Goal: Navigation & Orientation: Find specific page/section

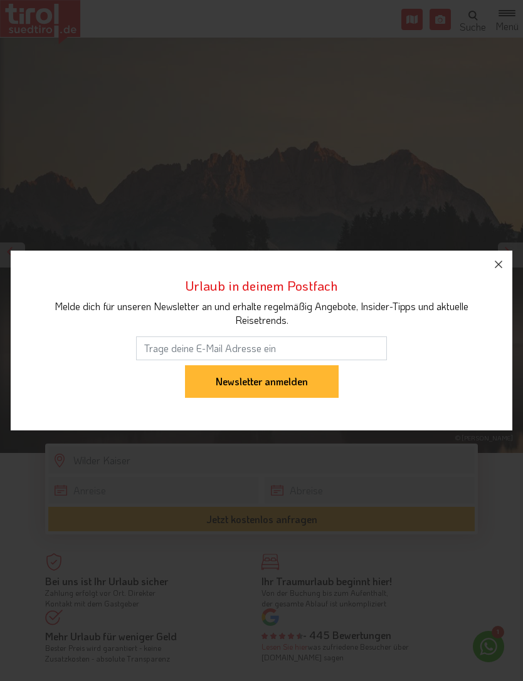
click at [495, 264] on icon "button" at bounding box center [498, 264] width 15 height 15
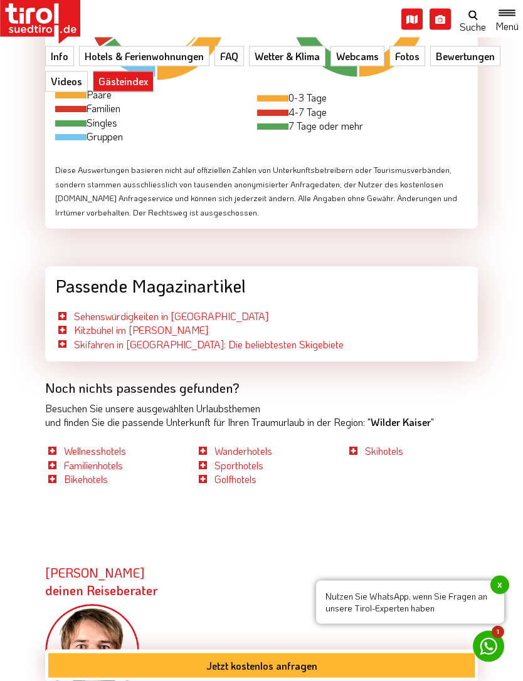
scroll to position [4201, 0]
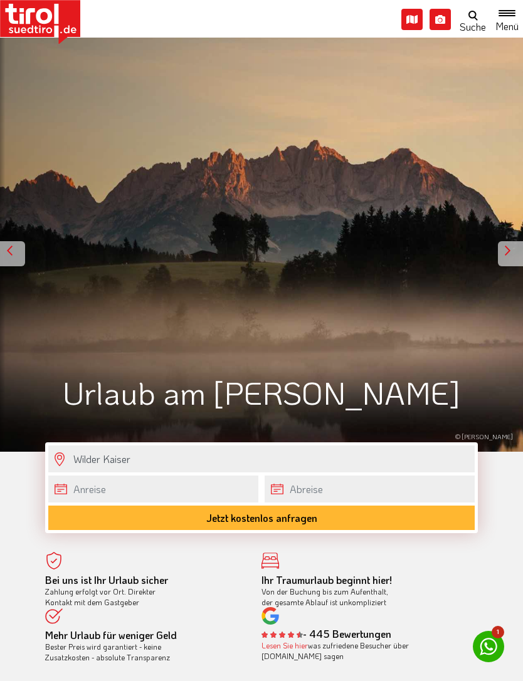
scroll to position [9, 0]
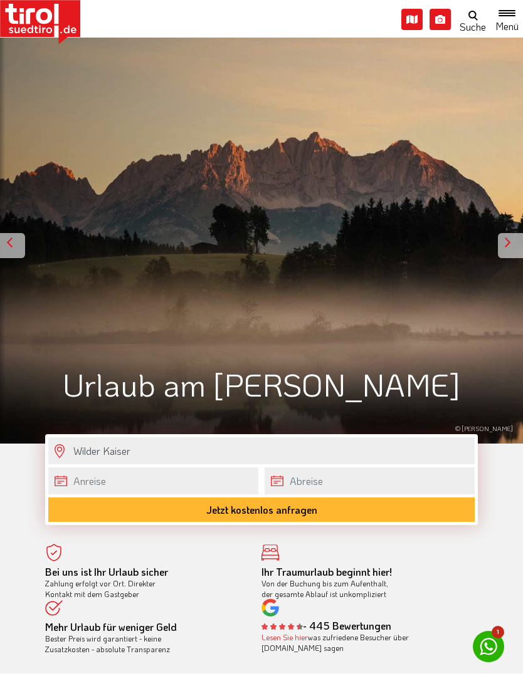
click at [500, 19] on span "Toggle navigation" at bounding box center [506, 22] width 17 height 13
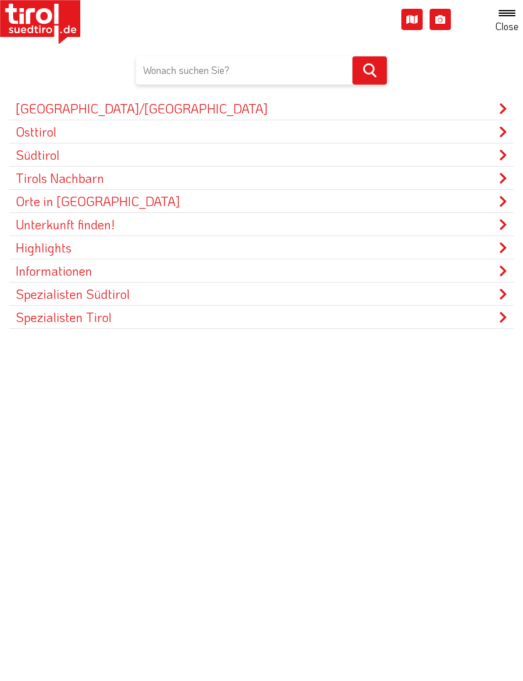
click at [501, 129] on icon at bounding box center [503, 132] width 8 height 13
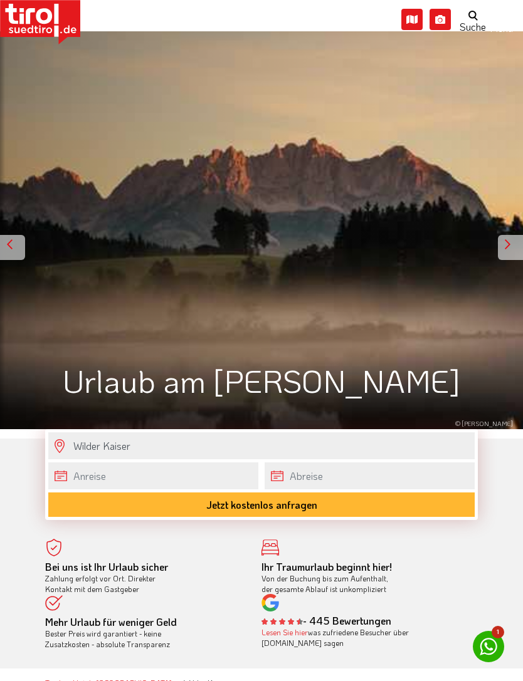
click at [501, 18] on span "Toggle navigation" at bounding box center [500, 17] width 29 height 2
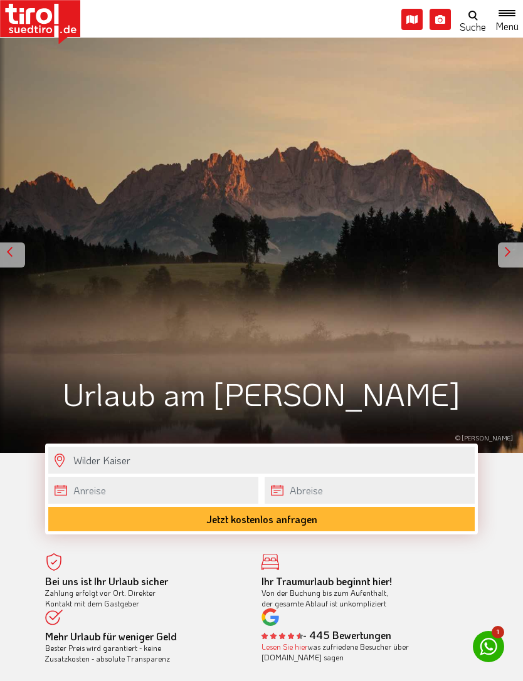
click at [503, 23] on span "Toggle navigation" at bounding box center [506, 22] width 17 height 13
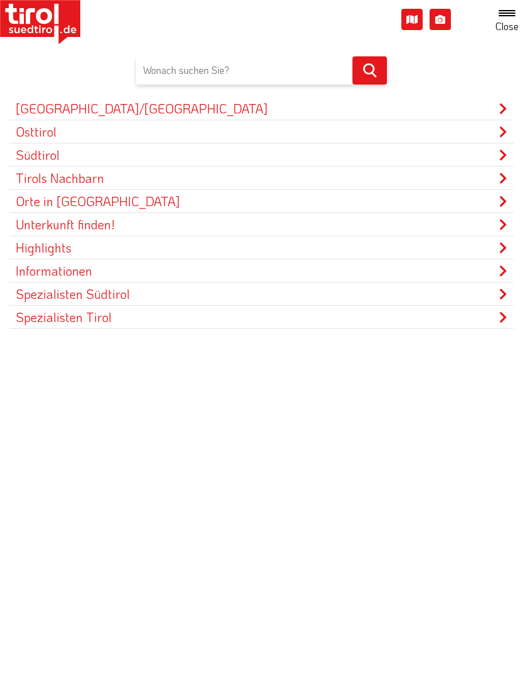
click at [499, 130] on icon at bounding box center [503, 132] width 8 height 13
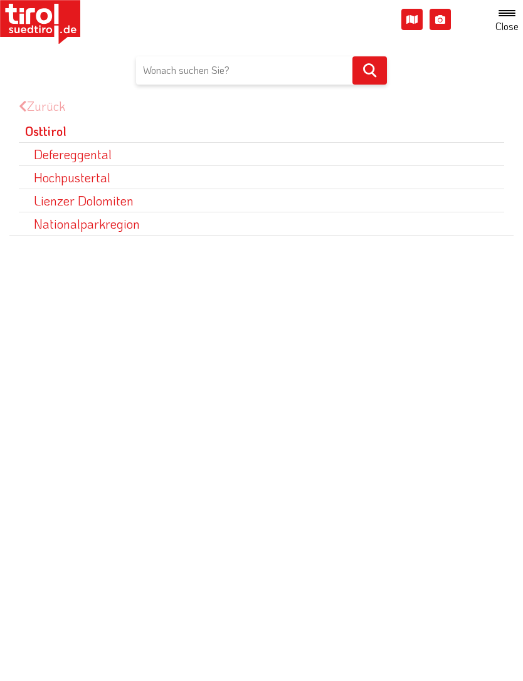
click at [103, 144] on link "Defereggental" at bounding box center [261, 154] width 485 height 23
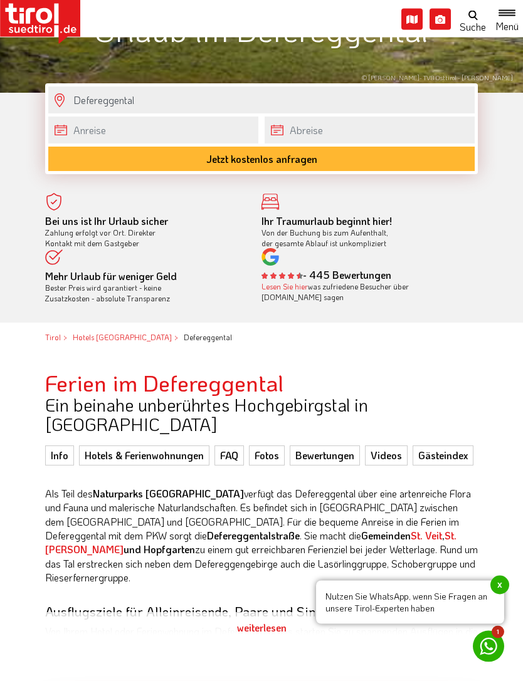
scroll to position [394, 0]
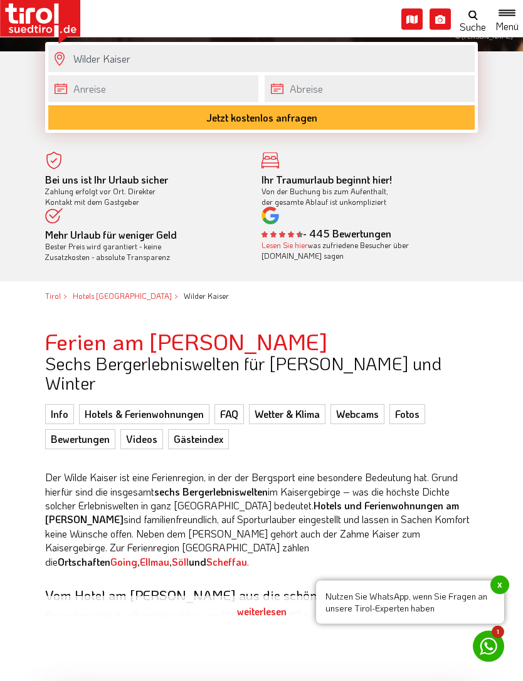
scroll to position [436, 0]
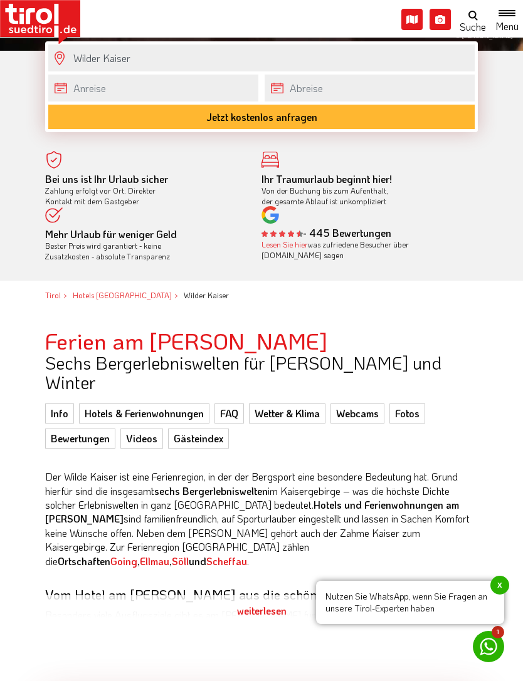
click at [272, 595] on div "weiterlesen" at bounding box center [261, 610] width 432 height 31
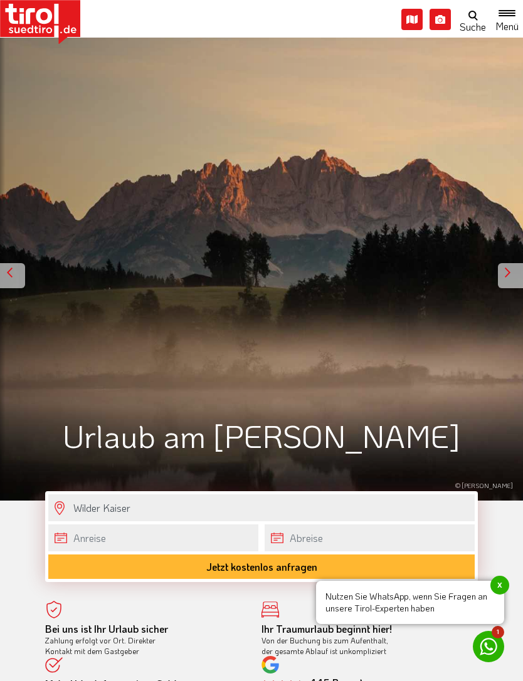
scroll to position [0, 0]
